Goal: Information Seeking & Learning: Check status

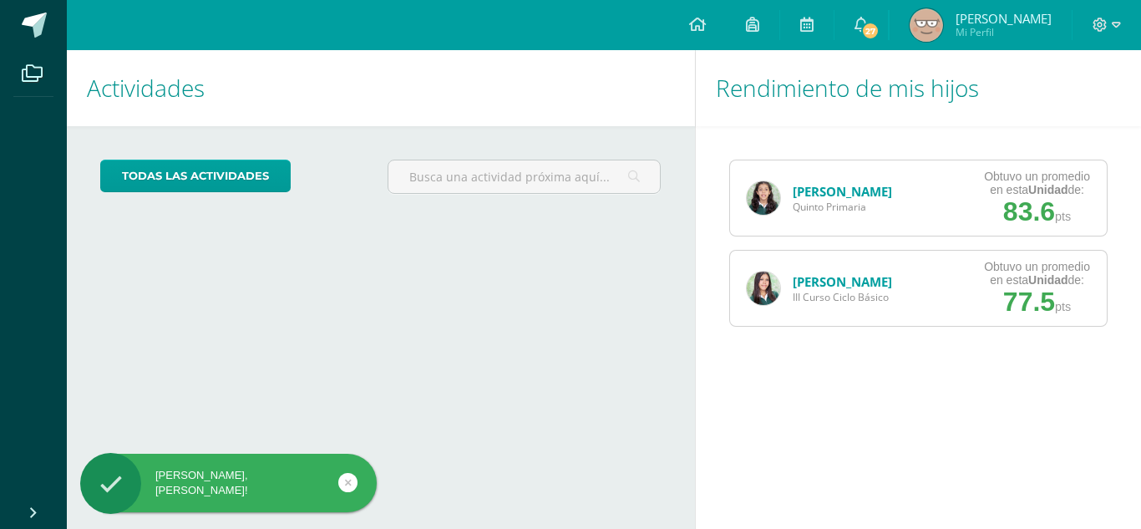
click at [868, 286] on link "[PERSON_NAME]" at bounding box center [842, 281] width 99 height 17
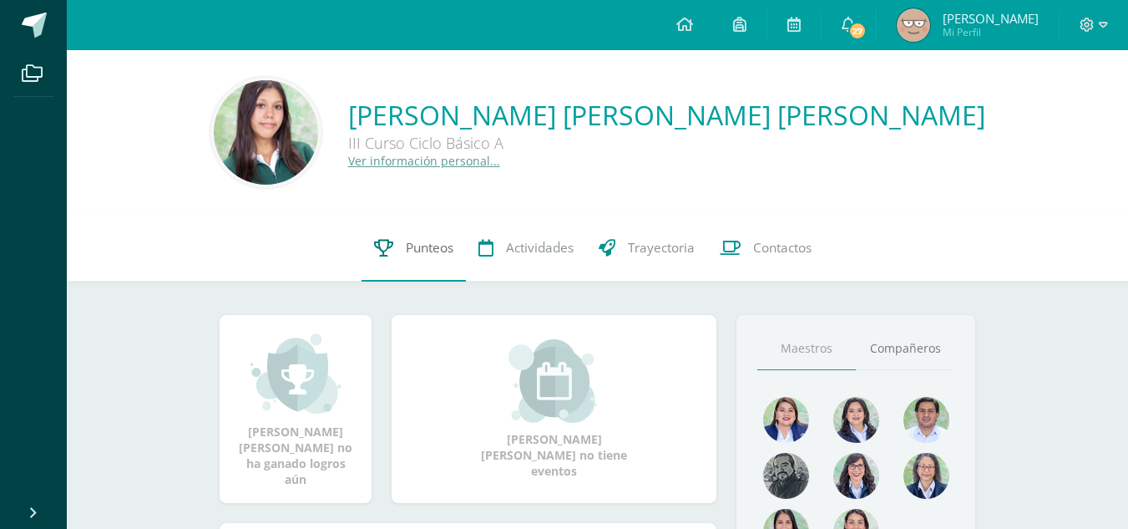
click at [419, 241] on span "Punteos" at bounding box center [430, 248] width 48 height 18
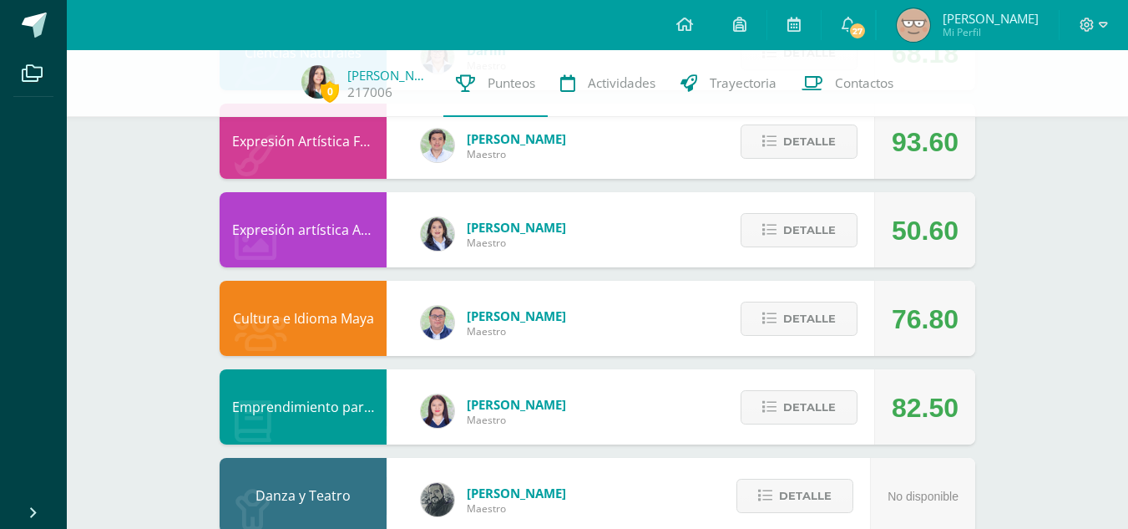
scroll to position [1082, 0]
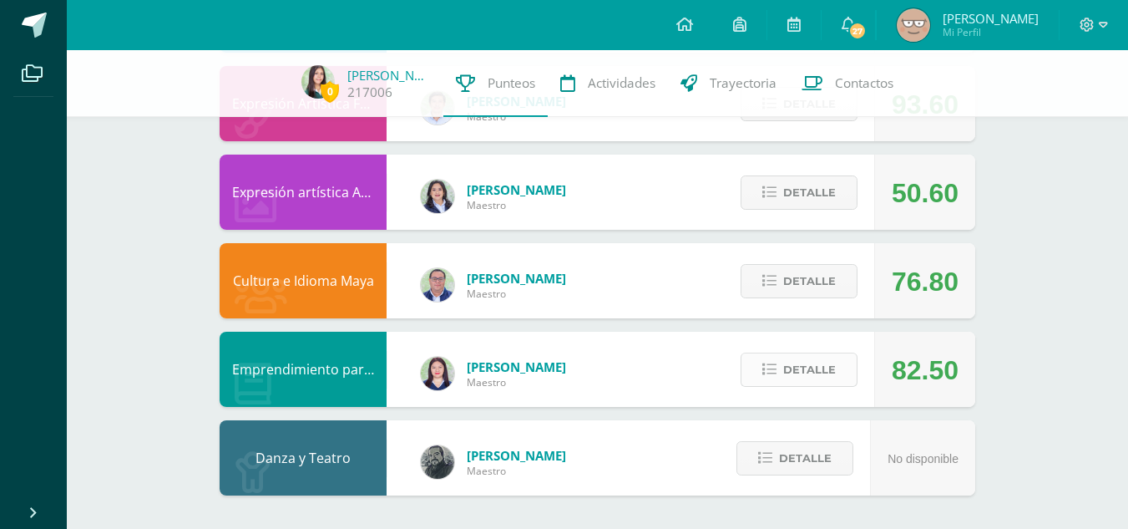
click at [803, 371] on span "Detalle" at bounding box center [809, 369] width 53 height 31
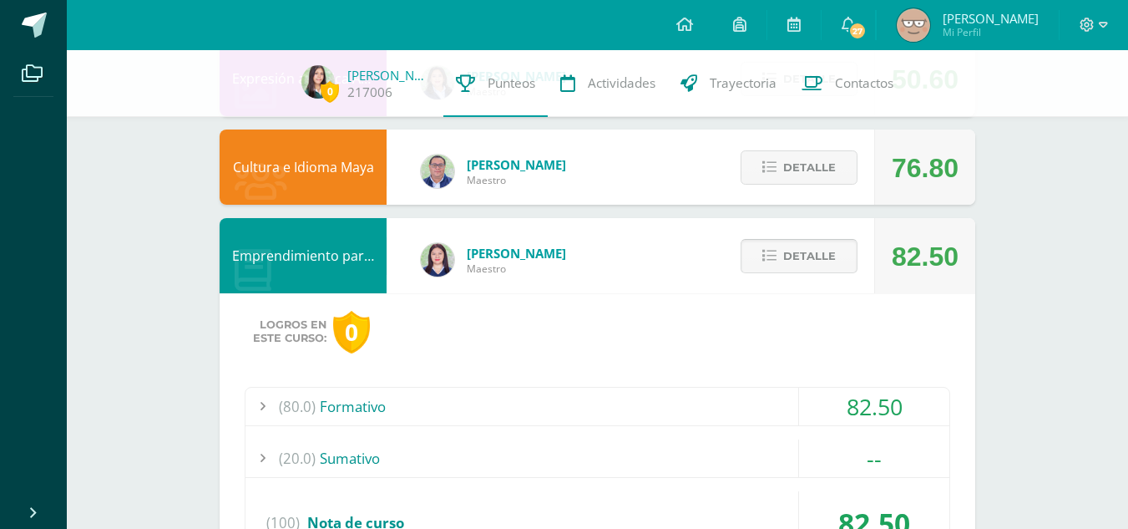
scroll to position [1198, 0]
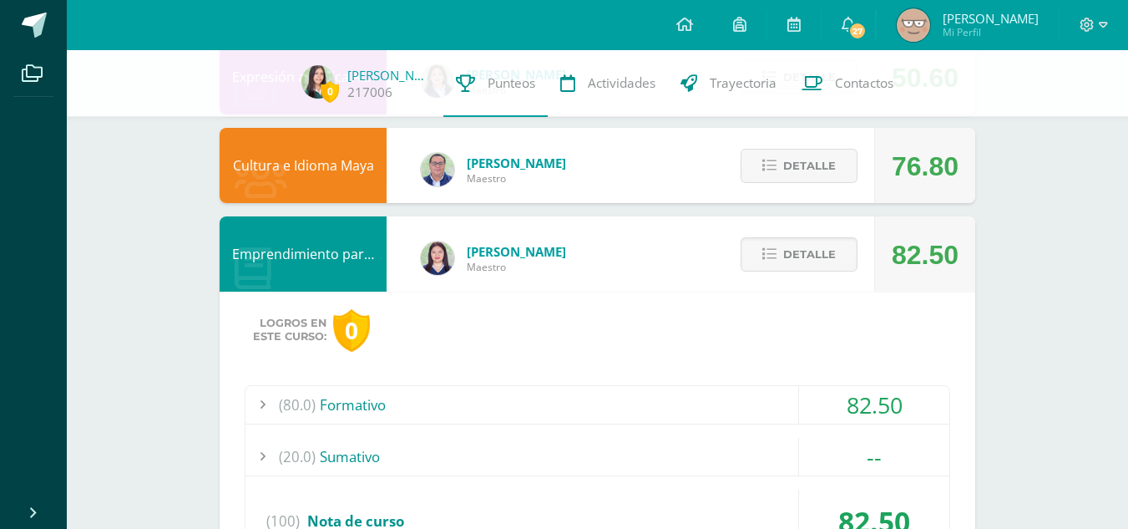
click at [893, 412] on div "82.50" at bounding box center [874, 405] width 150 height 38
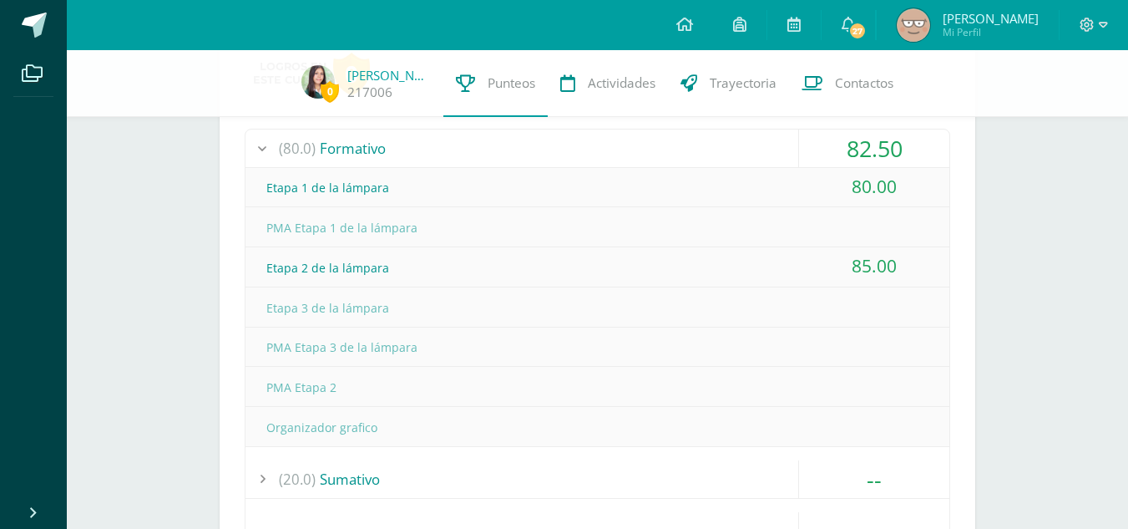
scroll to position [1455, 0]
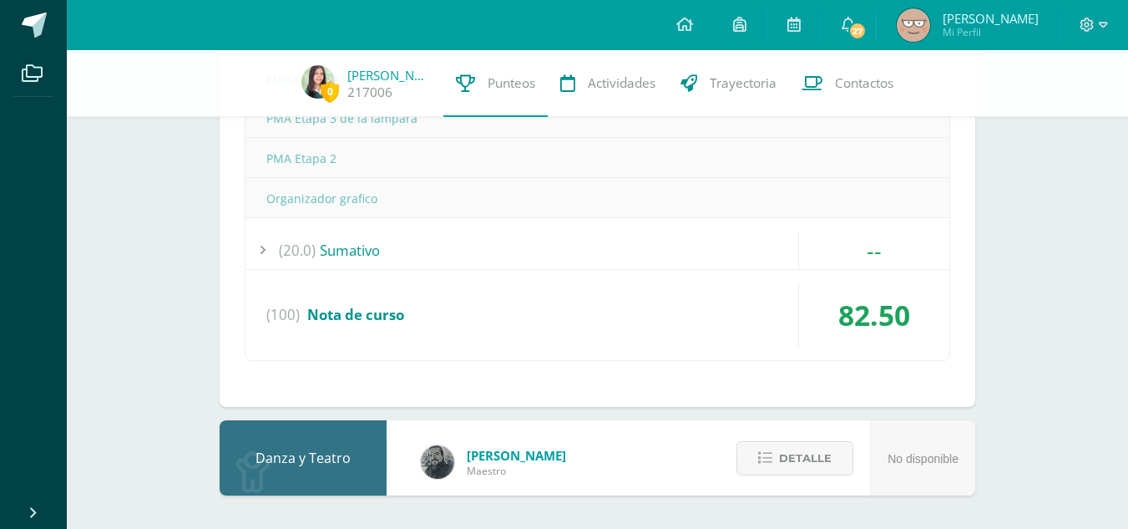
click at [874, 240] on div "--" at bounding box center [874, 250] width 150 height 38
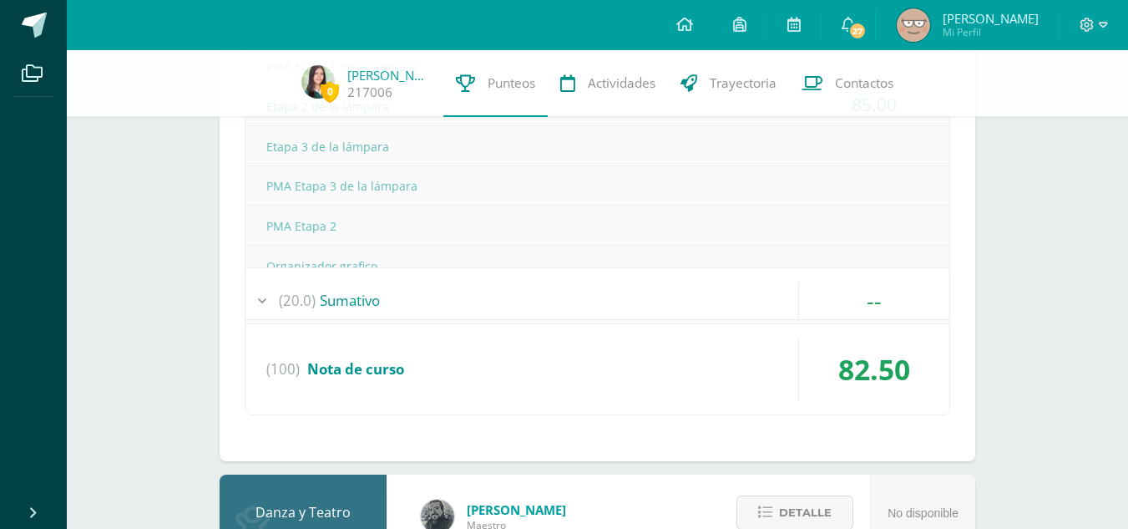
scroll to position [1444, 0]
